Goal: Transaction & Acquisition: Purchase product/service

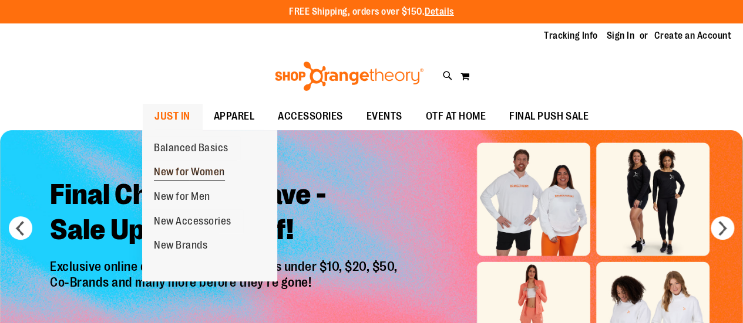
click at [214, 176] on span "New for Women" at bounding box center [189, 173] width 71 height 15
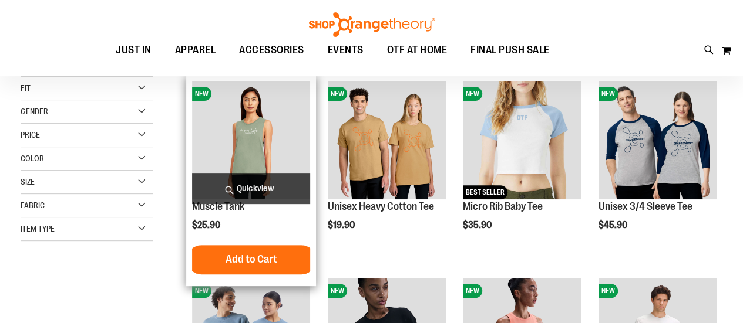
scroll to position [176, 0]
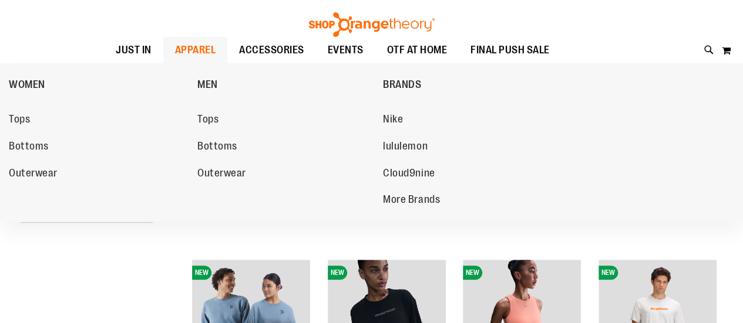
click at [204, 43] on span "APPAREL" at bounding box center [195, 50] width 41 height 26
click at [39, 146] on span "Bottoms" at bounding box center [29, 147] width 40 height 15
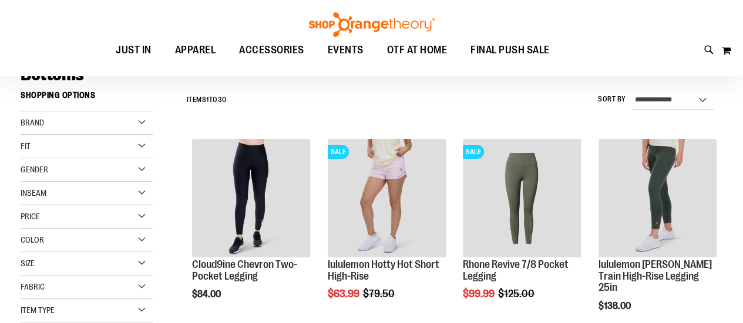
scroll to position [117, 0]
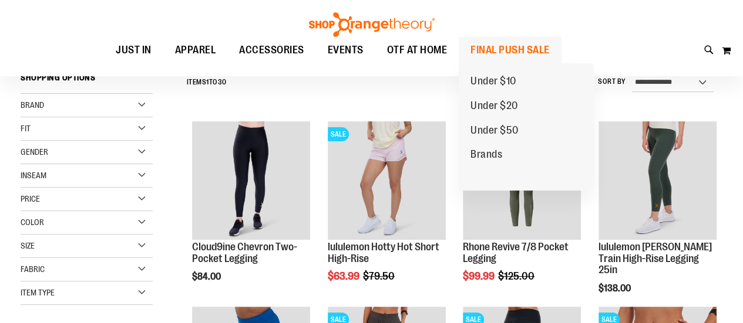
click at [495, 44] on span "FINAL PUSH SALE" at bounding box center [509, 50] width 79 height 26
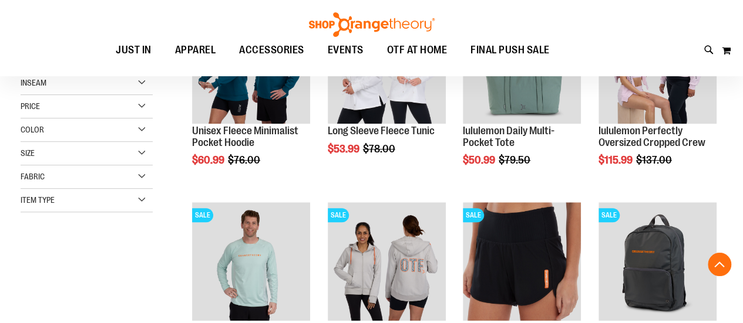
scroll to position [176, 0]
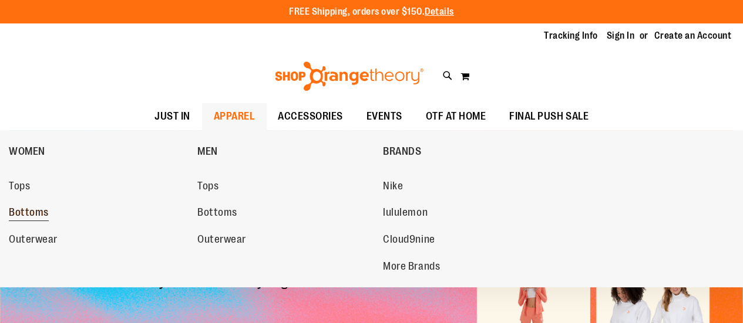
click at [34, 214] on span "Bottoms" at bounding box center [29, 214] width 40 height 15
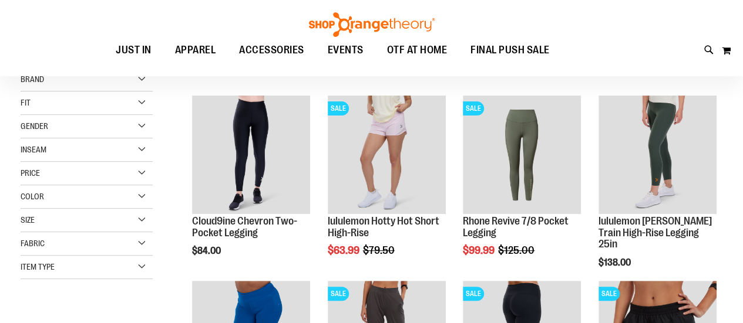
scroll to position [117, 0]
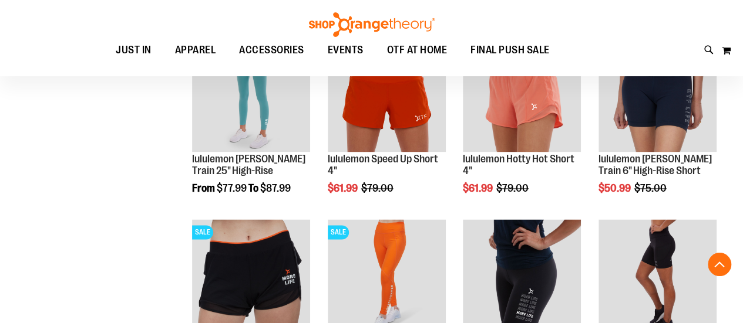
scroll to position [879, 0]
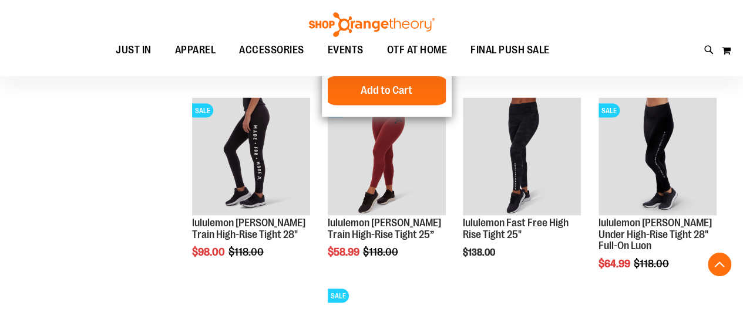
scroll to position [1056, 0]
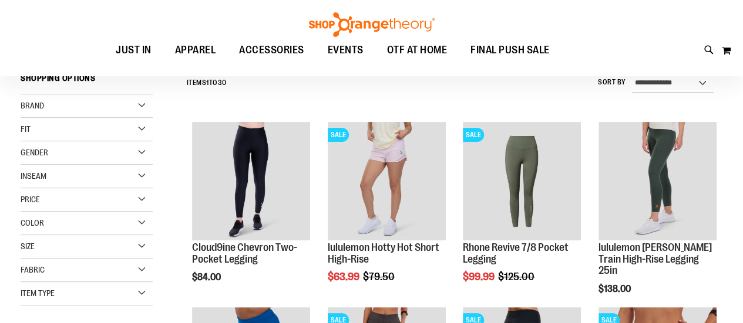
scroll to position [117, 0]
click at [699, 82] on select "**********" at bounding box center [673, 82] width 82 height 19
select select "*********"
click at [632, 73] on select "**********" at bounding box center [673, 82] width 82 height 19
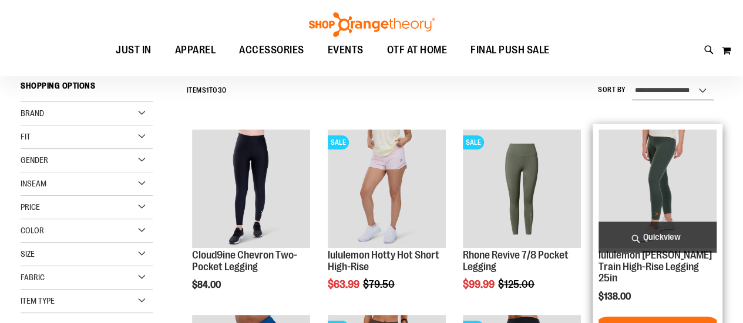
scroll to position [109, 0]
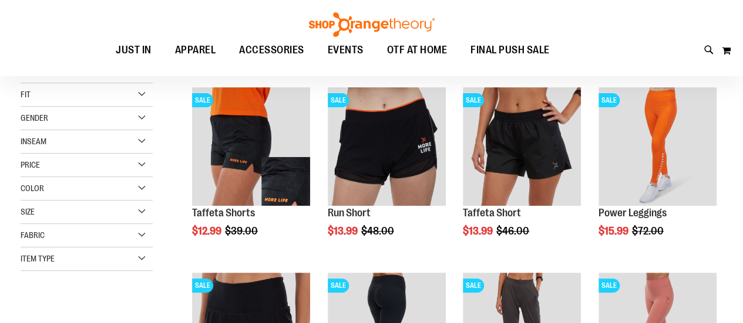
scroll to position [168, 0]
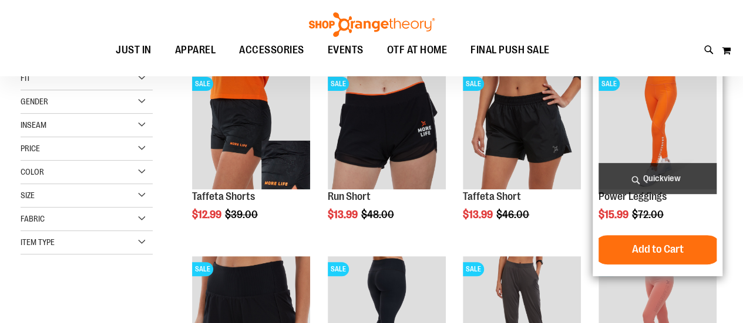
click at [675, 145] on img "product" at bounding box center [657, 130] width 118 height 118
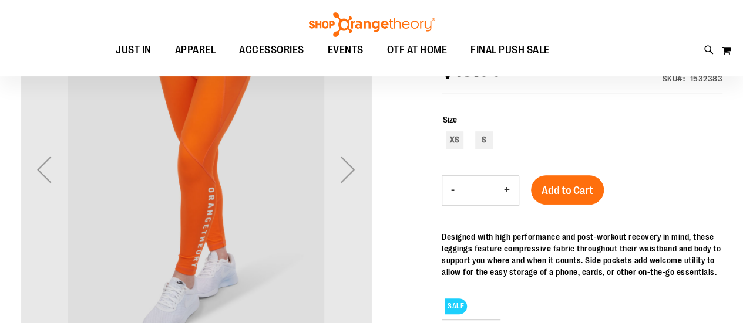
scroll to position [176, 0]
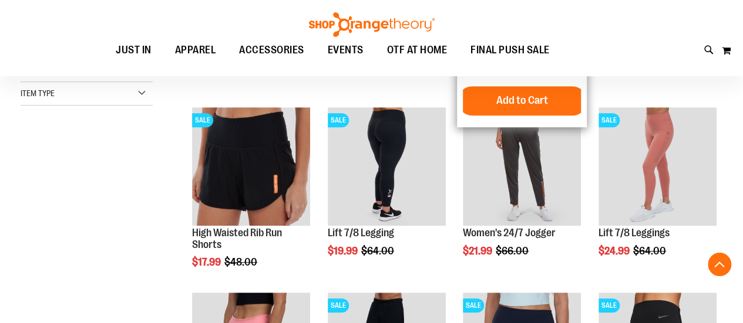
scroll to position [344, 0]
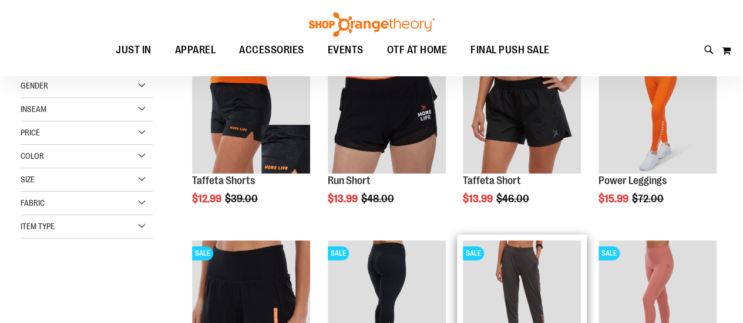
scroll to position [176, 0]
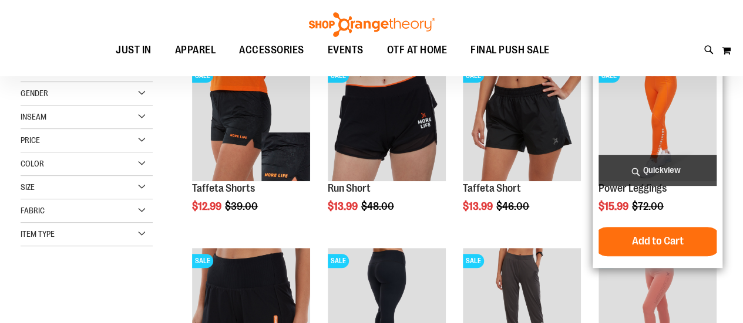
click at [655, 135] on img "product" at bounding box center [657, 122] width 118 height 118
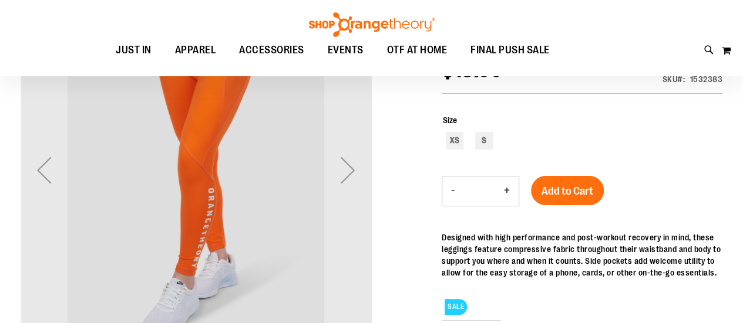
scroll to position [46, 0]
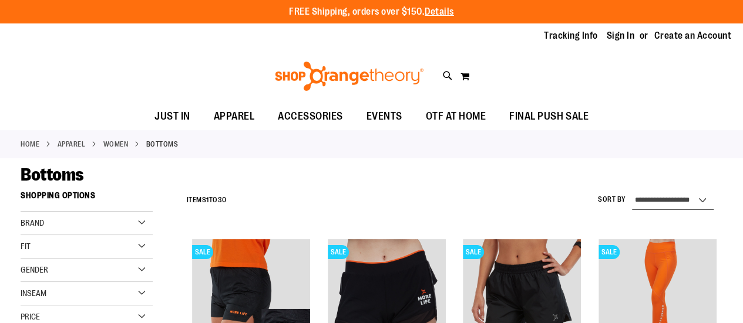
click at [672, 198] on select "**********" at bounding box center [673, 200] width 82 height 19
select select "**********"
click at [632, 191] on select "**********" at bounding box center [673, 200] width 82 height 19
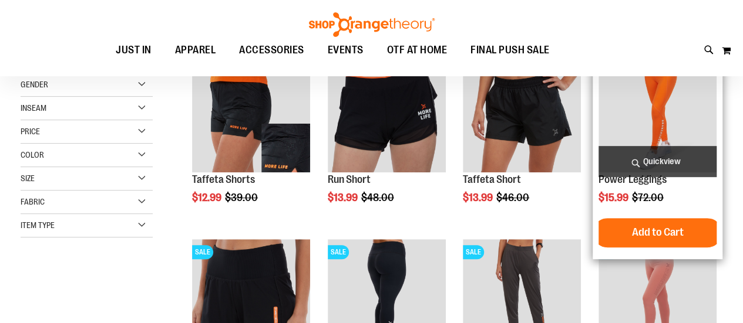
scroll to position [9, 0]
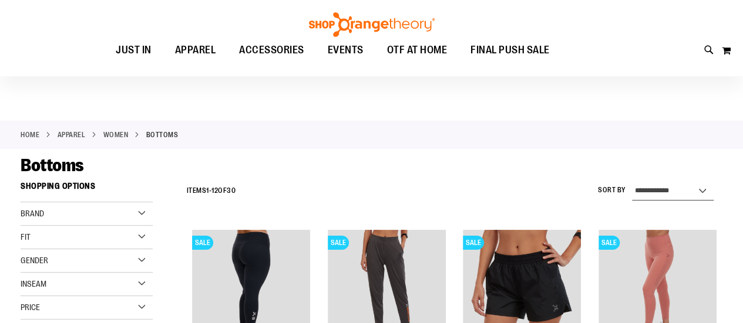
click at [682, 188] on select "**********" at bounding box center [673, 191] width 82 height 19
click at [478, 143] on div "Home APPAREL WOMEN Bottoms" at bounding box center [371, 135] width 743 height 28
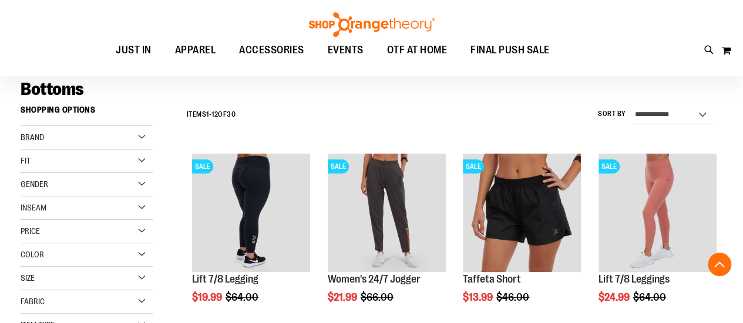
scroll to position [185, 0]
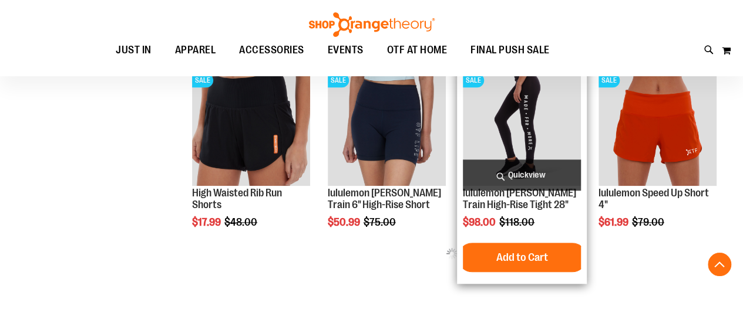
scroll to position [537, 0]
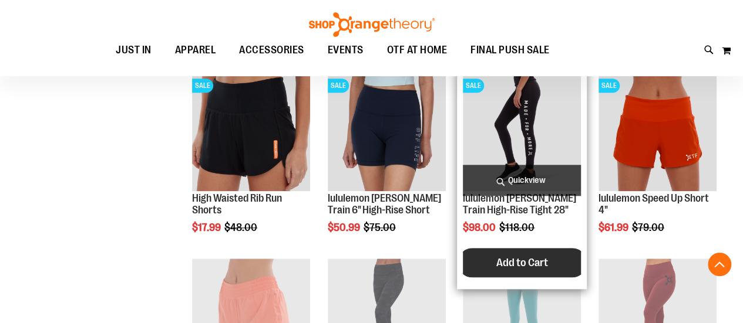
click at [524, 265] on span "Add to Cart" at bounding box center [522, 263] width 52 height 13
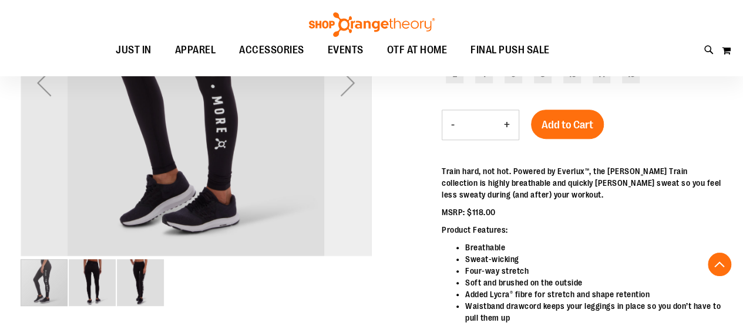
scroll to position [176, 0]
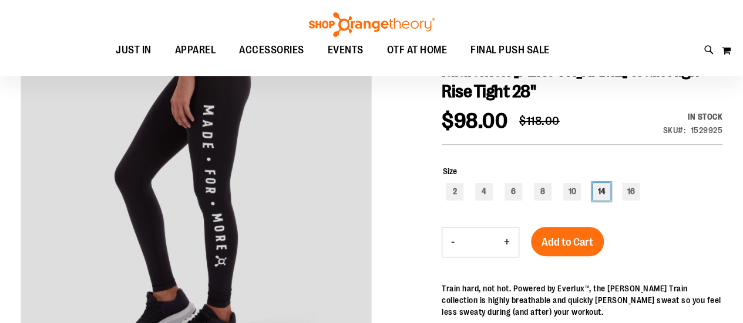
click at [604, 188] on div "14" at bounding box center [601, 192] width 18 height 18
type input "***"
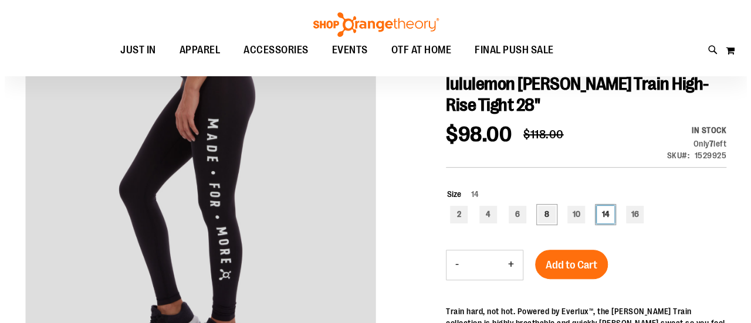
scroll to position [117, 0]
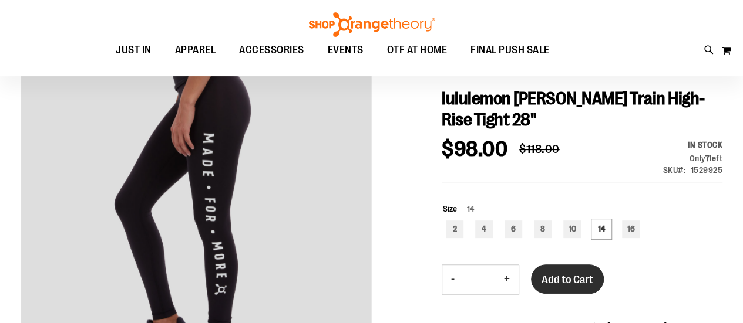
click at [574, 283] on span "Add to Cart" at bounding box center [567, 280] width 52 height 13
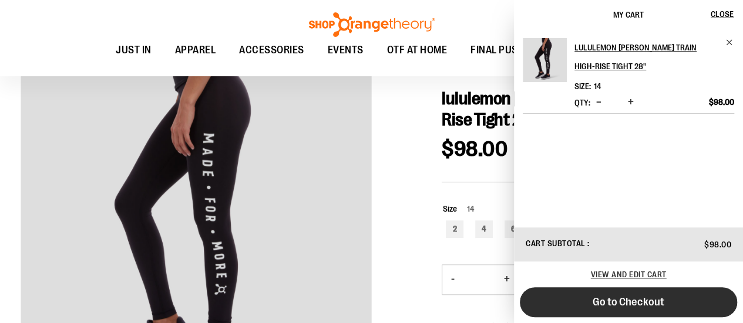
click at [626, 310] on button "Go to Checkout" at bounding box center [628, 303] width 217 height 30
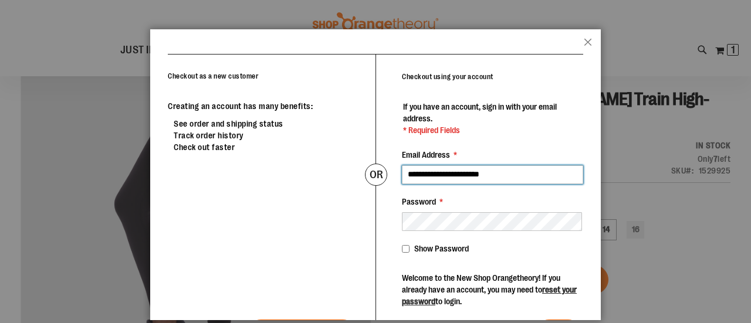
type input "**********"
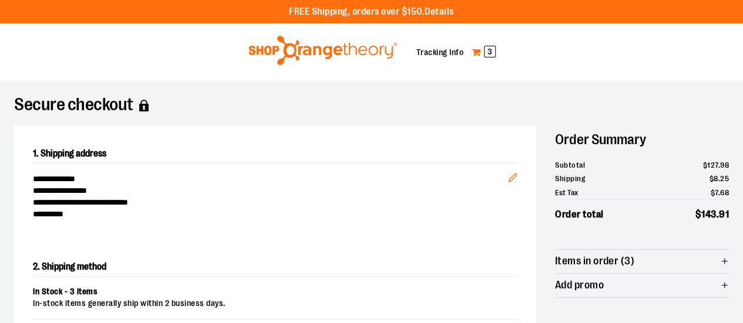
click at [488, 46] on span "3" at bounding box center [490, 52] width 12 height 12
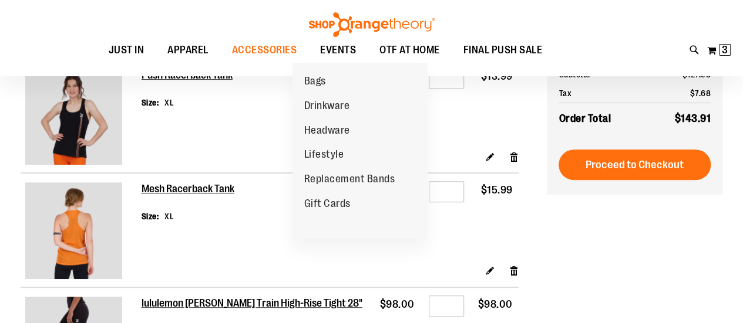
scroll to position [59, 0]
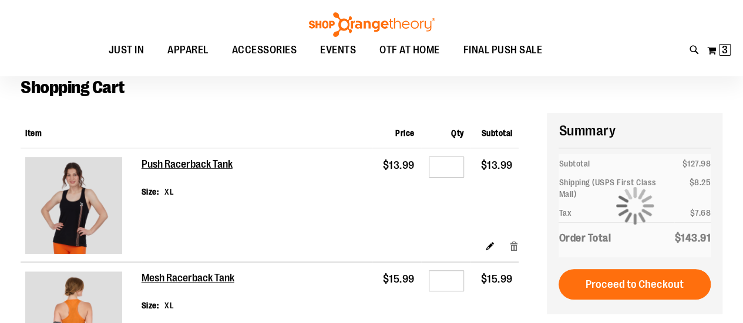
click at [513, 246] on link "Remove item" at bounding box center [514, 246] width 10 height 12
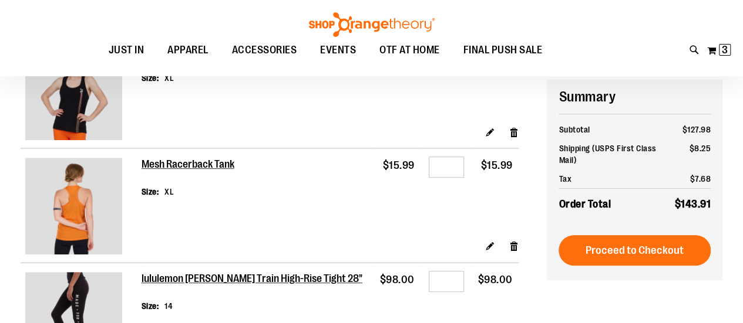
scroll to position [176, 0]
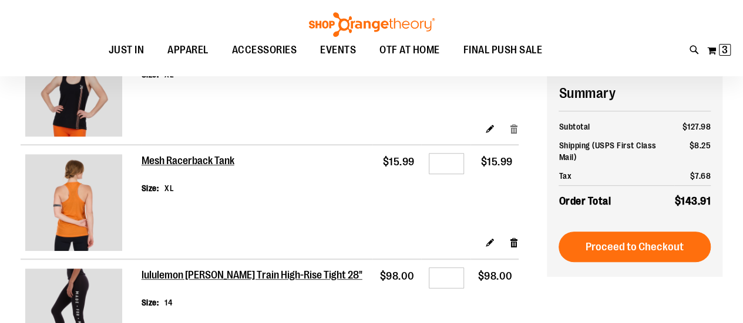
click at [515, 126] on link "Remove item" at bounding box center [514, 128] width 10 height 12
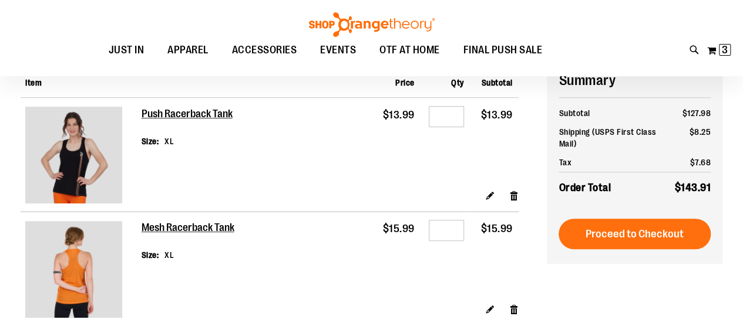
scroll to position [59, 0]
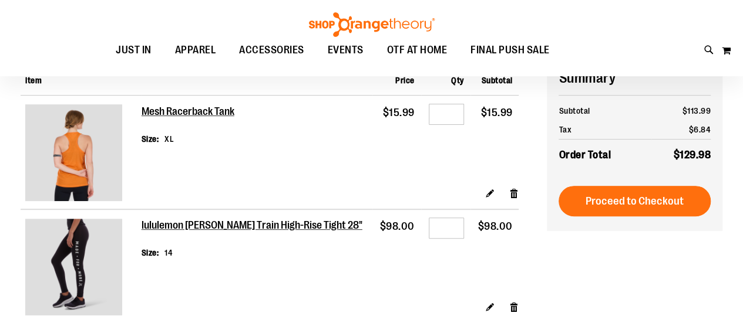
scroll to position [117, 0]
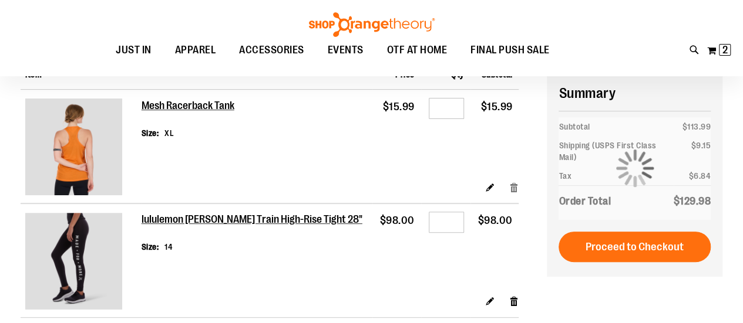
click at [511, 187] on link "Remove item" at bounding box center [514, 187] width 10 height 12
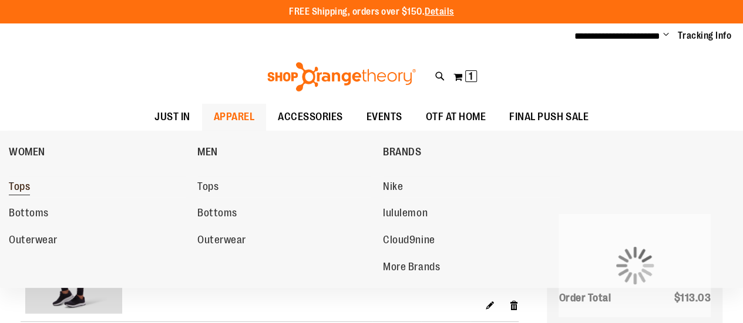
click at [18, 184] on span "Tops" at bounding box center [19, 188] width 21 height 15
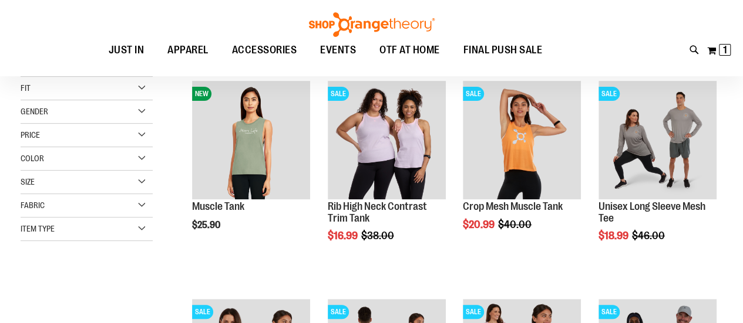
scroll to position [176, 0]
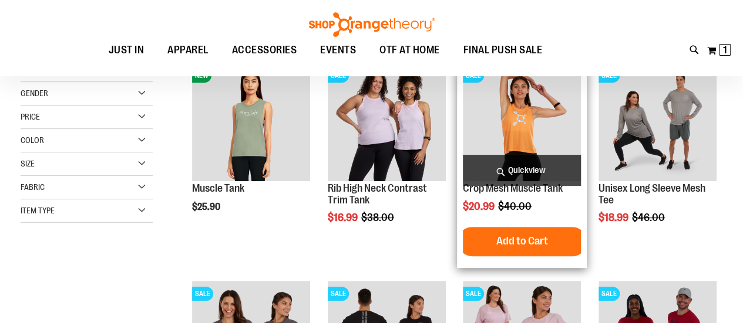
click at [523, 151] on img "product" at bounding box center [522, 122] width 118 height 118
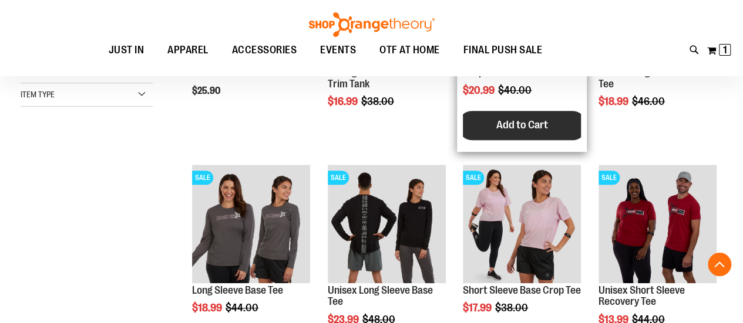
scroll to position [294, 0]
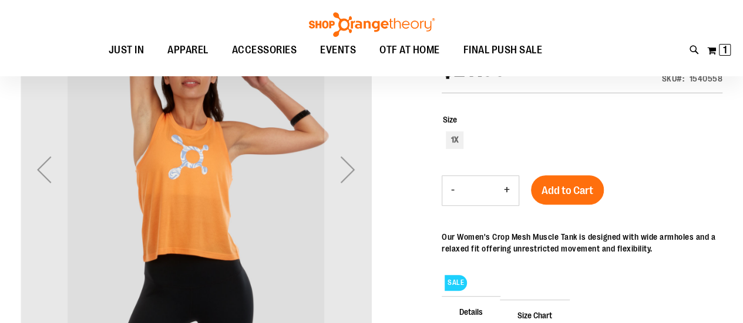
scroll to position [176, 0]
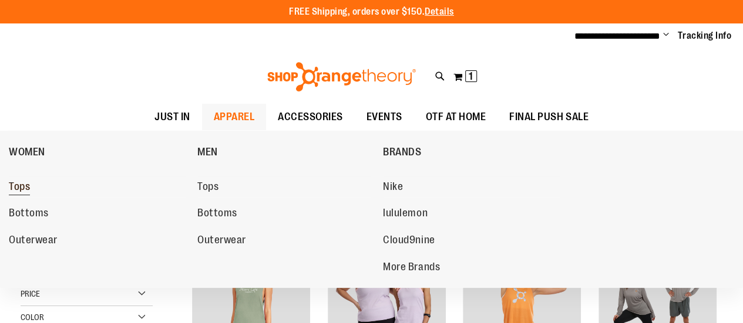
click at [23, 190] on span "Tops" at bounding box center [19, 188] width 21 height 15
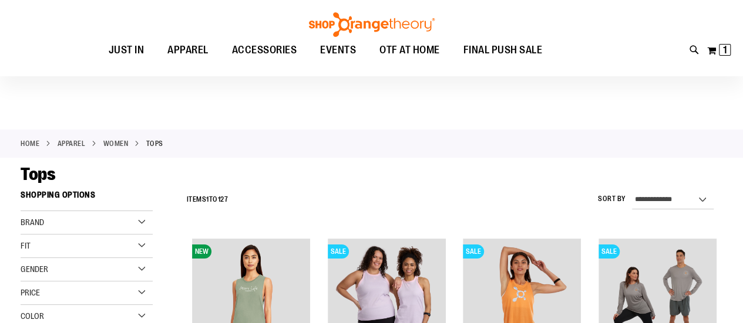
scroll to position [176, 0]
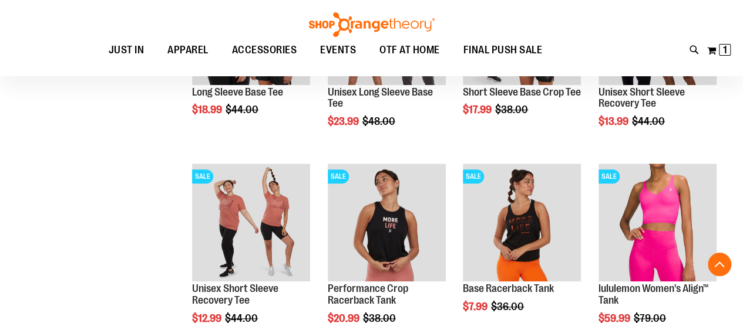
scroll to position [352, 0]
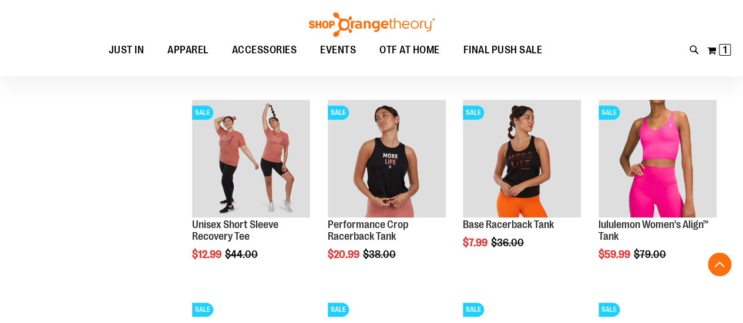
scroll to position [587, 0]
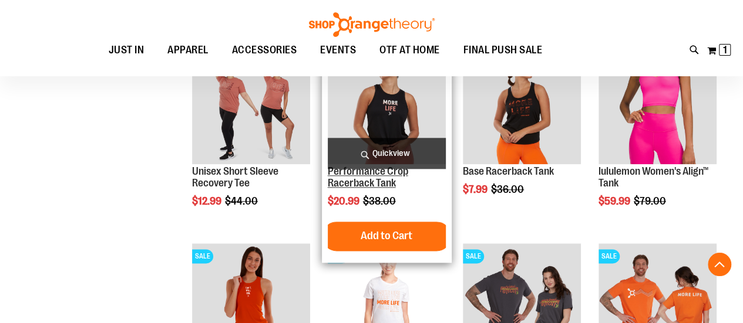
click at [397, 177] on link "Performance Crop Racerback Tank" at bounding box center [368, 177] width 80 height 23
click at [387, 178] on link "Performance Crop Racerback Tank" at bounding box center [368, 177] width 80 height 23
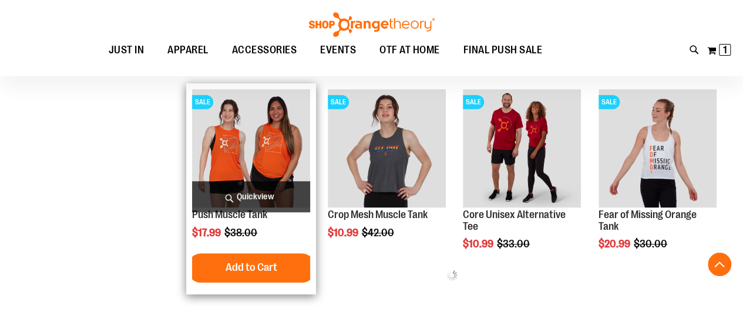
scroll to position [340, 0]
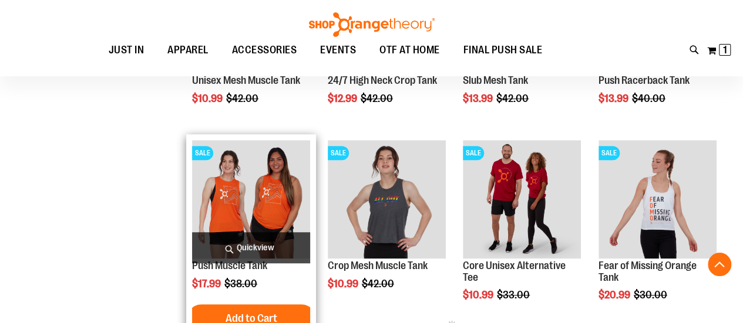
click at [277, 212] on img "product" at bounding box center [251, 199] width 118 height 118
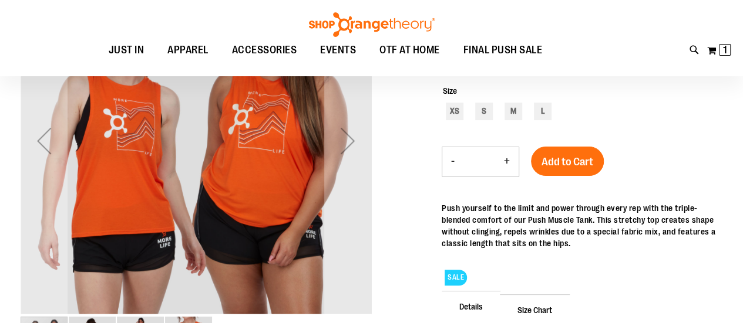
scroll to position [58, 0]
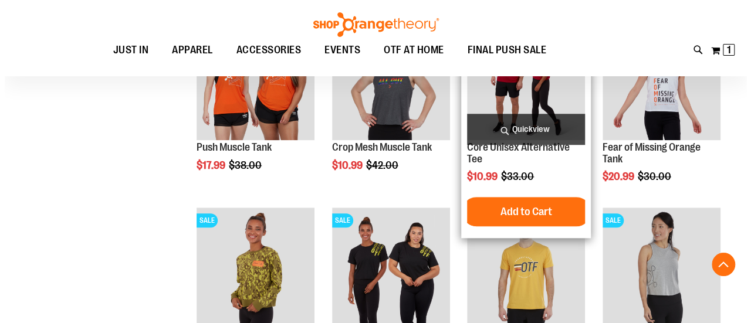
scroll to position [399, 0]
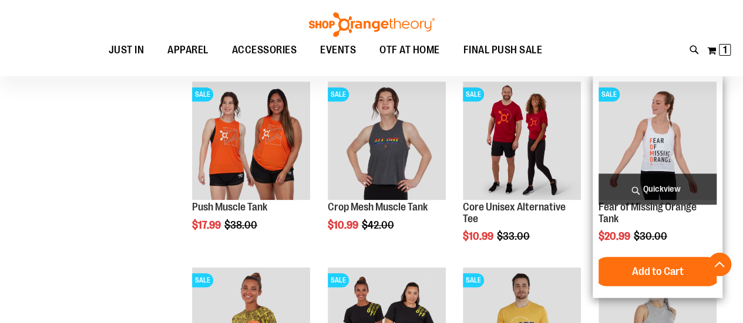
click at [681, 202] on span "Quickview" at bounding box center [657, 189] width 118 height 31
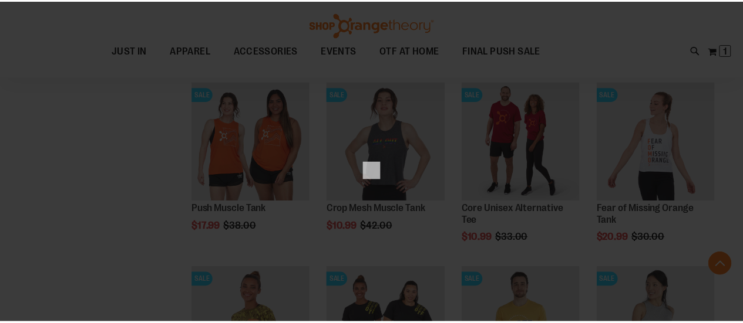
scroll to position [0, 0]
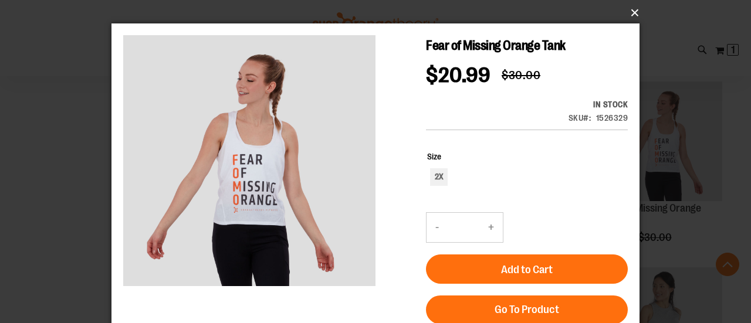
click at [632, 12] on button "×" at bounding box center [379, 13] width 528 height 26
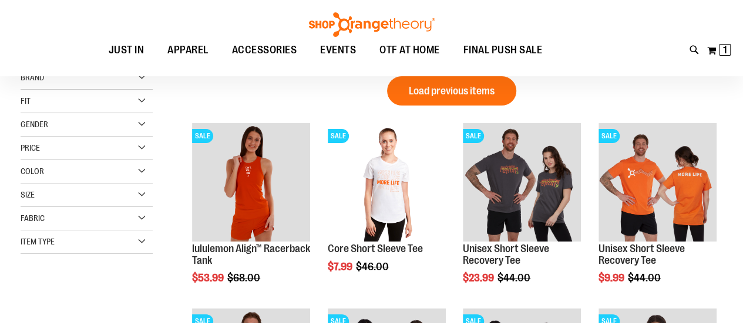
scroll to position [58, 0]
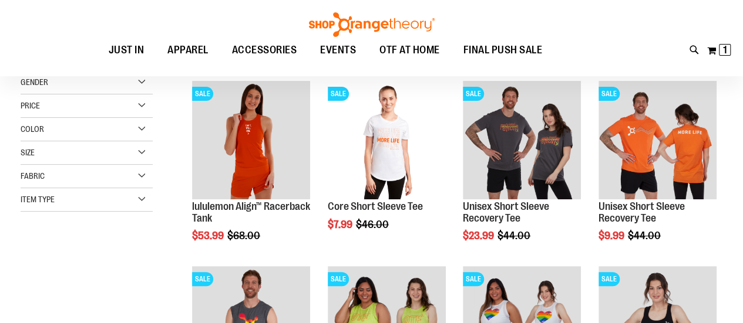
click at [82, 153] on div "Size" at bounding box center [87, 152] width 132 height 23
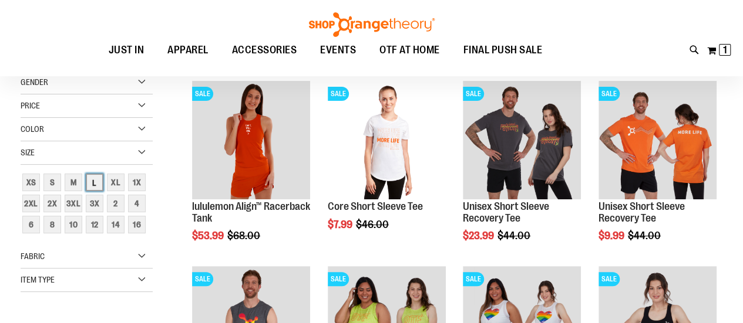
click at [95, 184] on div "L" at bounding box center [95, 183] width 18 height 18
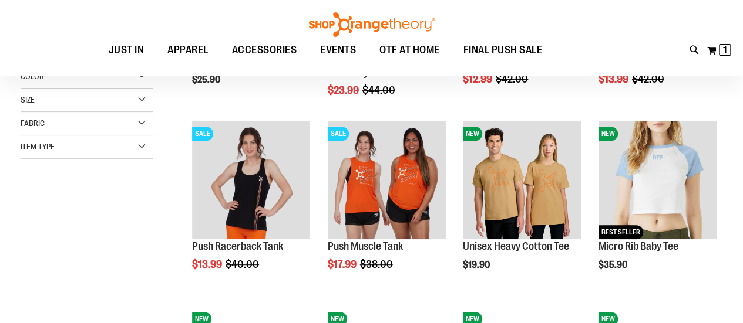
scroll to position [175, 0]
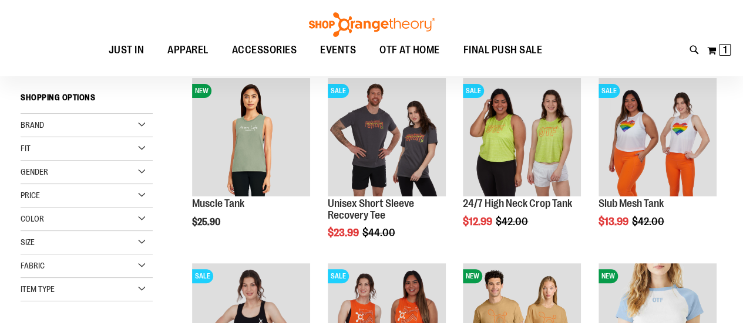
scroll to position [58, 0]
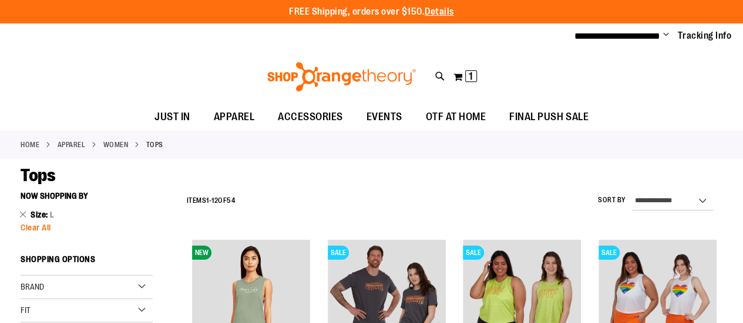
click at [25, 225] on span "Clear All" at bounding box center [36, 227] width 31 height 9
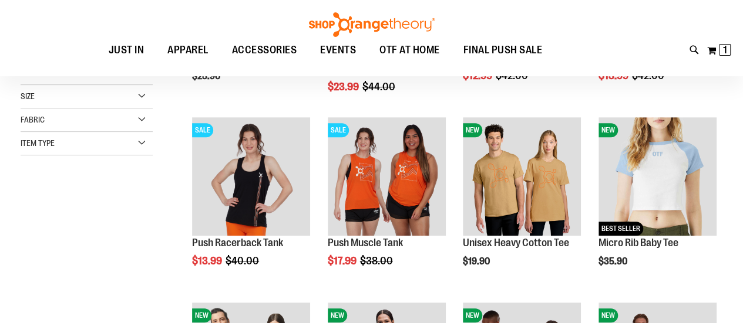
scroll to position [185, 0]
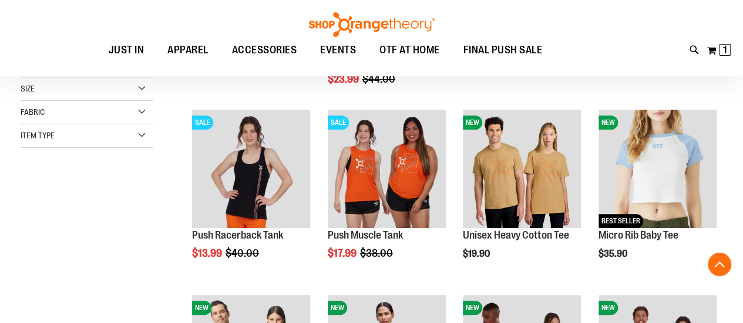
click at [136, 89] on div "Size" at bounding box center [87, 88] width 132 height 23
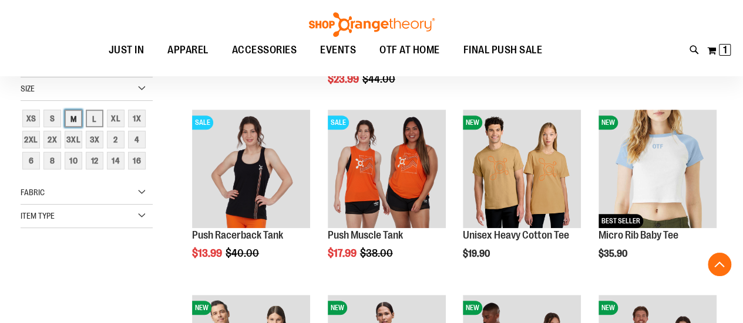
click at [69, 114] on div "M" at bounding box center [74, 119] width 18 height 18
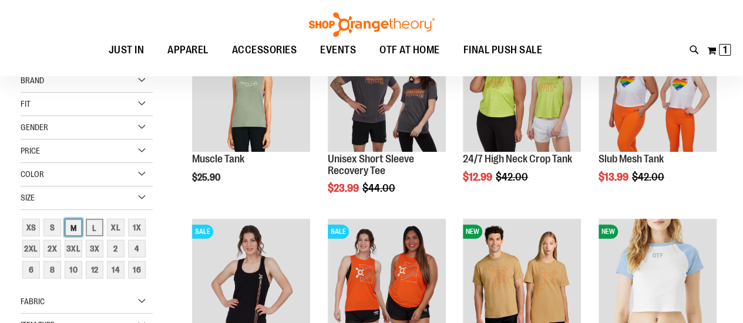
scroll to position [29, 0]
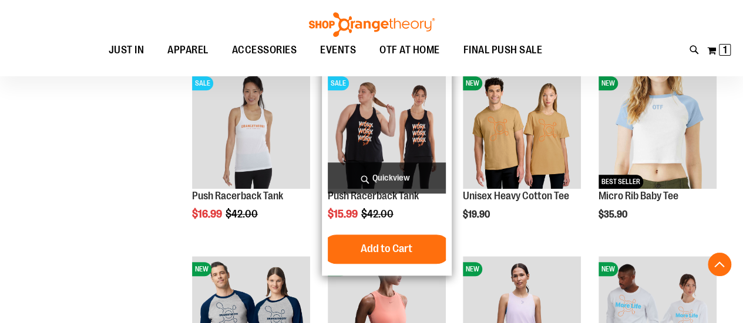
click at [386, 157] on img "product" at bounding box center [387, 129] width 118 height 118
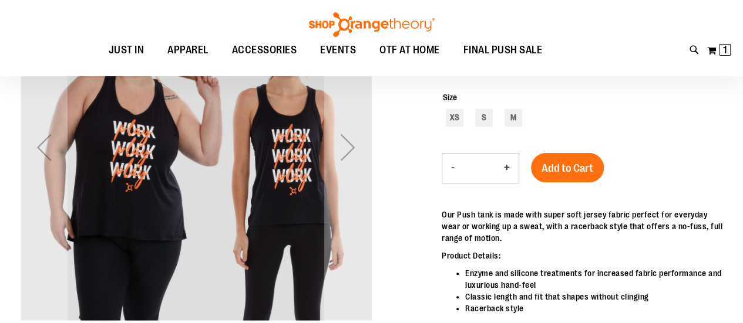
scroll to position [46, 0]
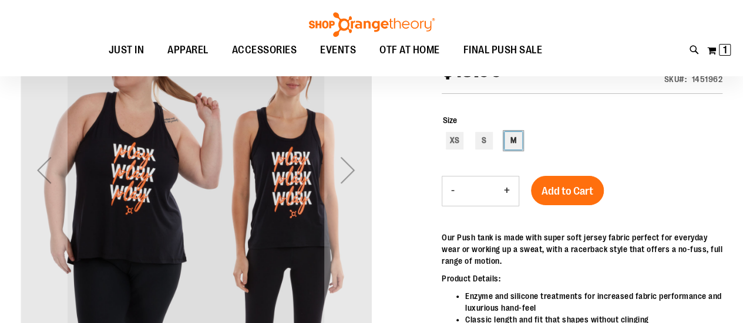
click at [510, 142] on div "M" at bounding box center [513, 141] width 18 height 18
type input "***"
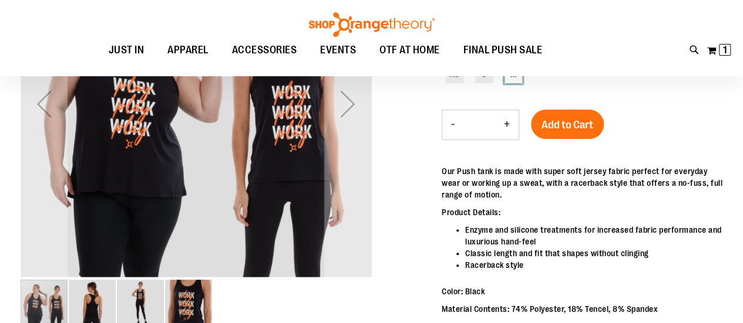
scroll to position [104, 0]
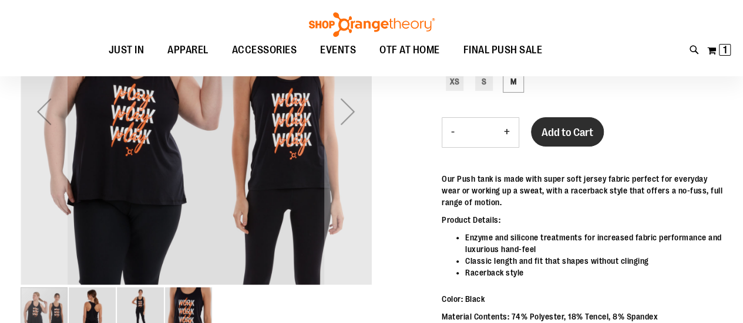
click at [567, 140] on button "Add to Cart" at bounding box center [567, 131] width 73 height 29
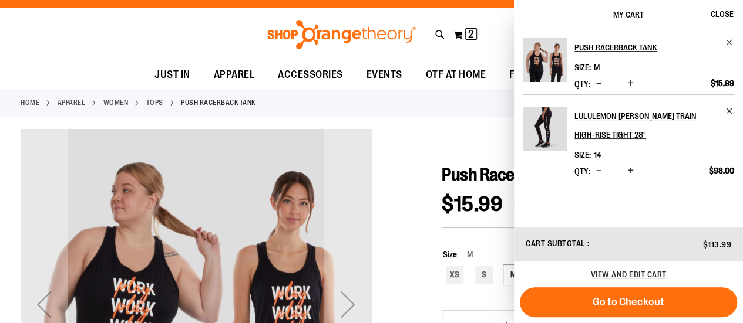
scroll to position [0, 0]
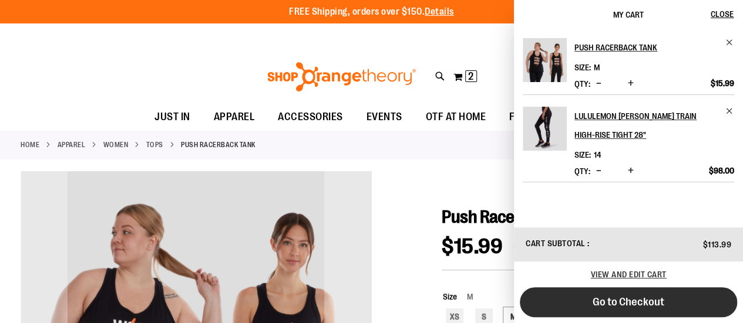
click at [673, 311] on button "Go to Checkout" at bounding box center [628, 303] width 217 height 30
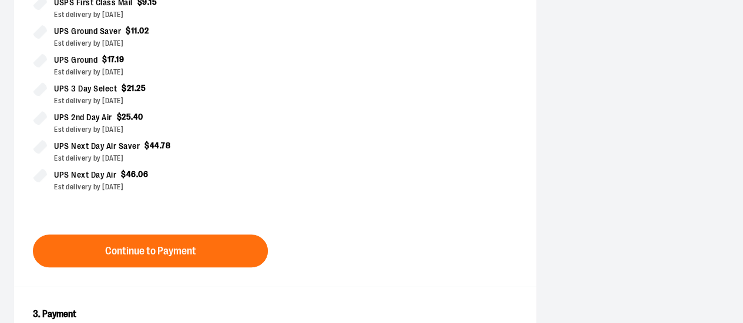
scroll to position [352, 0]
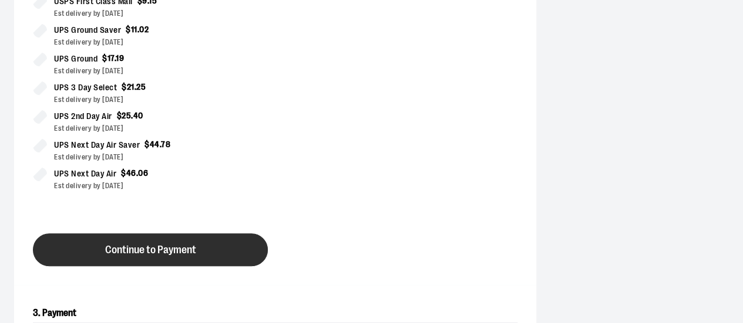
click at [114, 251] on span "Continue to Payment" at bounding box center [150, 250] width 91 height 11
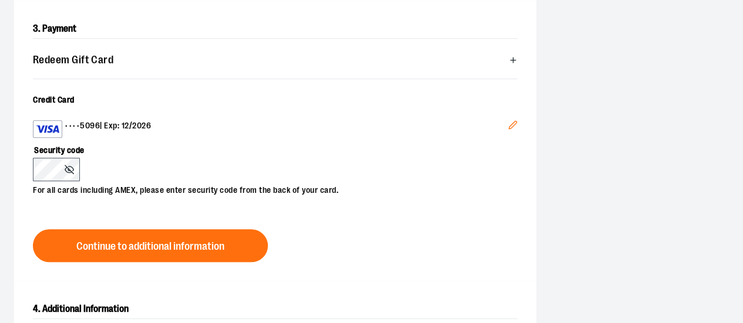
click at [513, 126] on icon "Edit" at bounding box center [512, 124] width 9 height 9
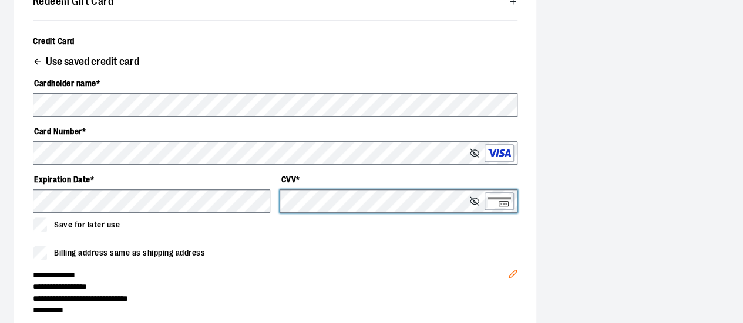
scroll to position [470, 0]
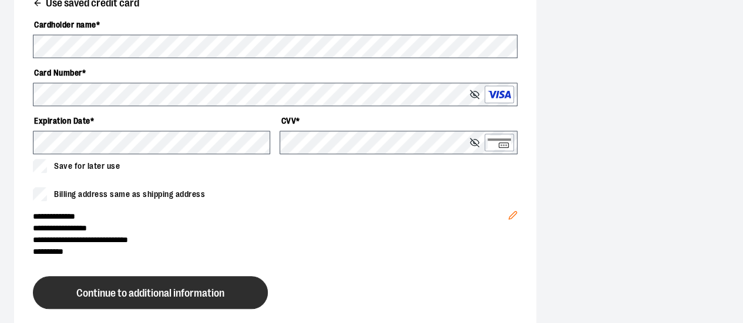
click at [167, 296] on span "Continue to additional information" at bounding box center [150, 293] width 148 height 11
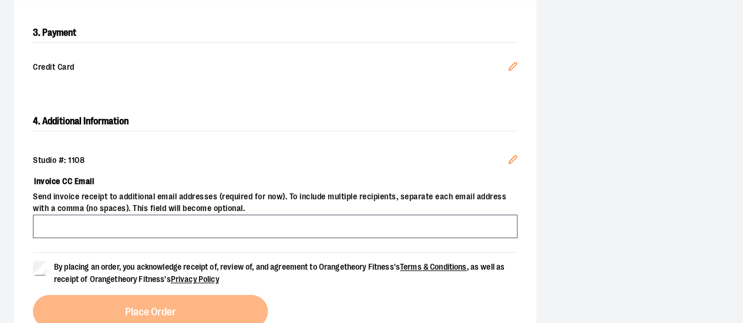
scroll to position [352, 0]
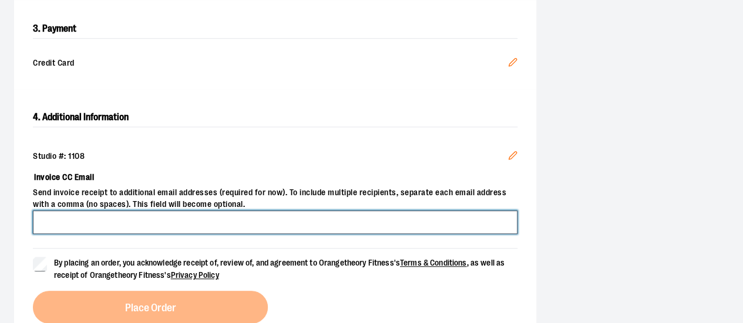
click at [70, 218] on input "Invoice CC Email" at bounding box center [275, 222] width 484 height 23
type input "**********"
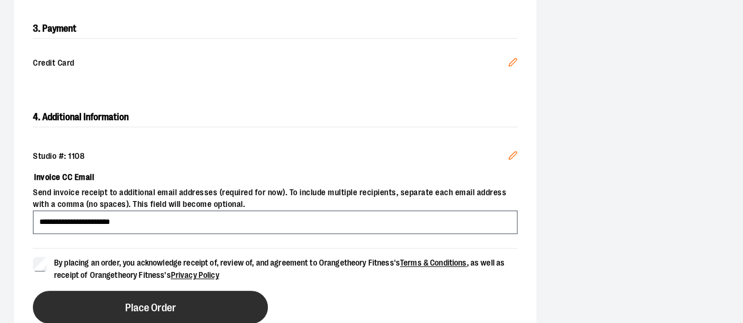
click at [95, 307] on button "Place Order" at bounding box center [150, 307] width 235 height 33
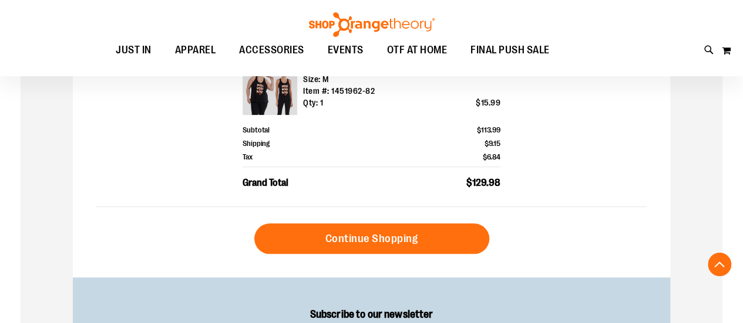
scroll to position [528, 0]
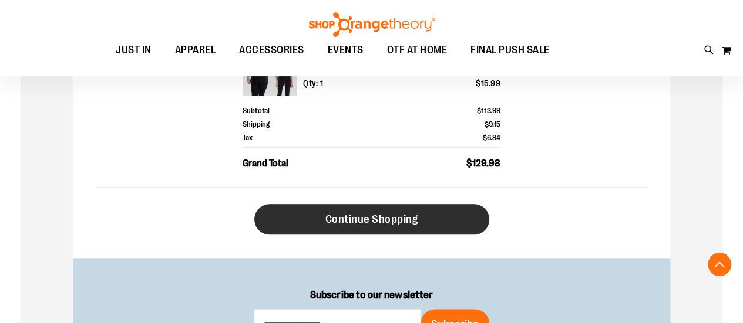
click at [345, 216] on span "Continue Shopping" at bounding box center [371, 219] width 93 height 13
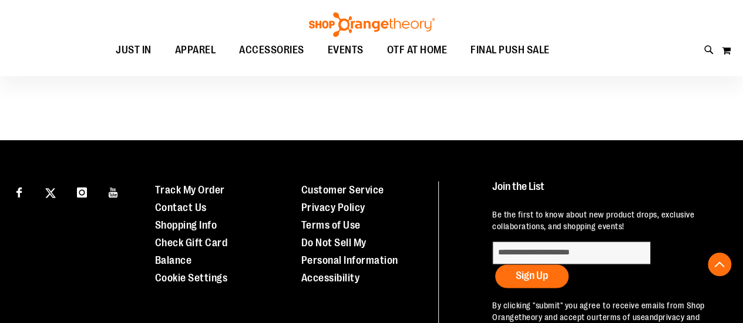
scroll to position [797, 0]
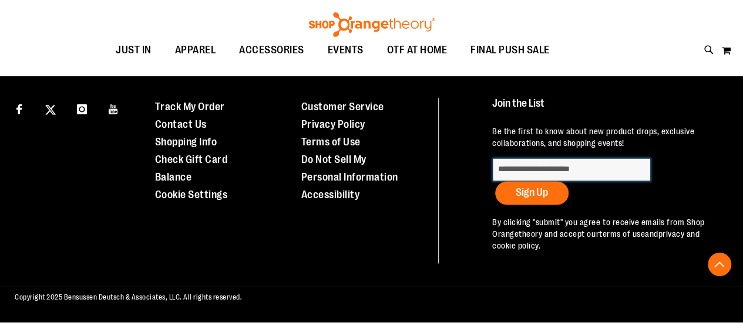
click at [517, 168] on input "Subscribe" at bounding box center [571, 169] width 159 height 23
type input "**********"
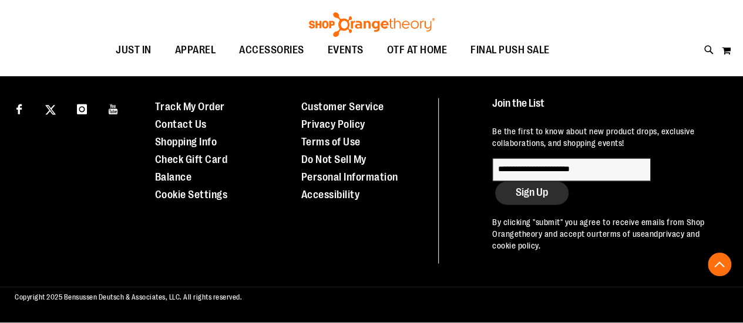
click at [541, 198] on span "Sign Up" at bounding box center [531, 193] width 32 height 12
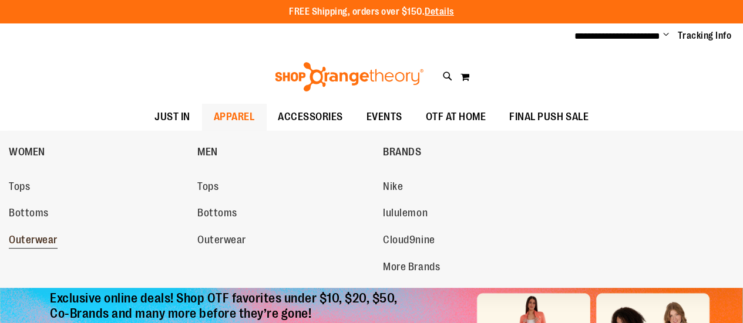
click at [56, 241] on span "Outerwear" at bounding box center [33, 241] width 49 height 15
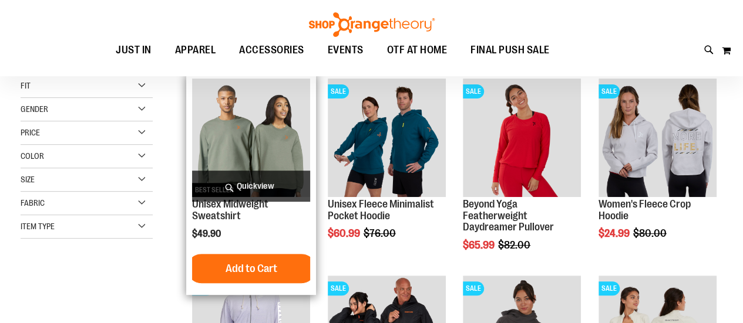
scroll to position [176, 0]
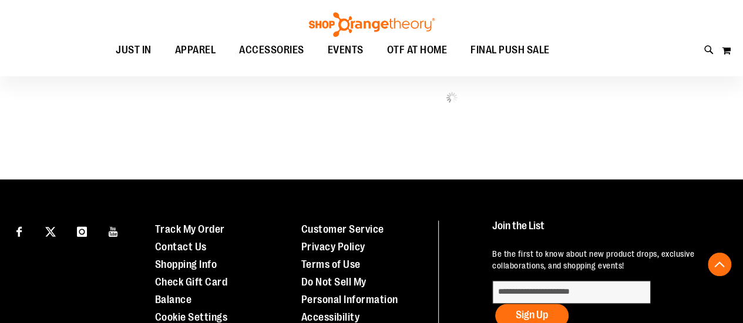
scroll to position [587, 0]
